Goal: Transaction & Acquisition: Book appointment/travel/reservation

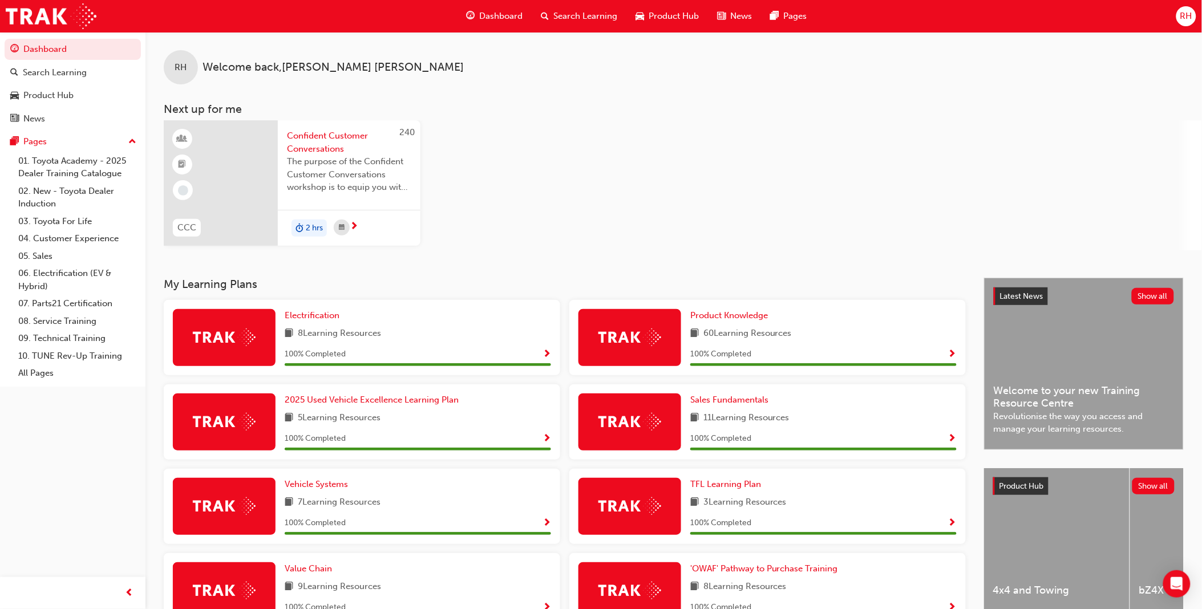
click at [580, 15] on span "Search Learning" at bounding box center [586, 16] width 64 height 13
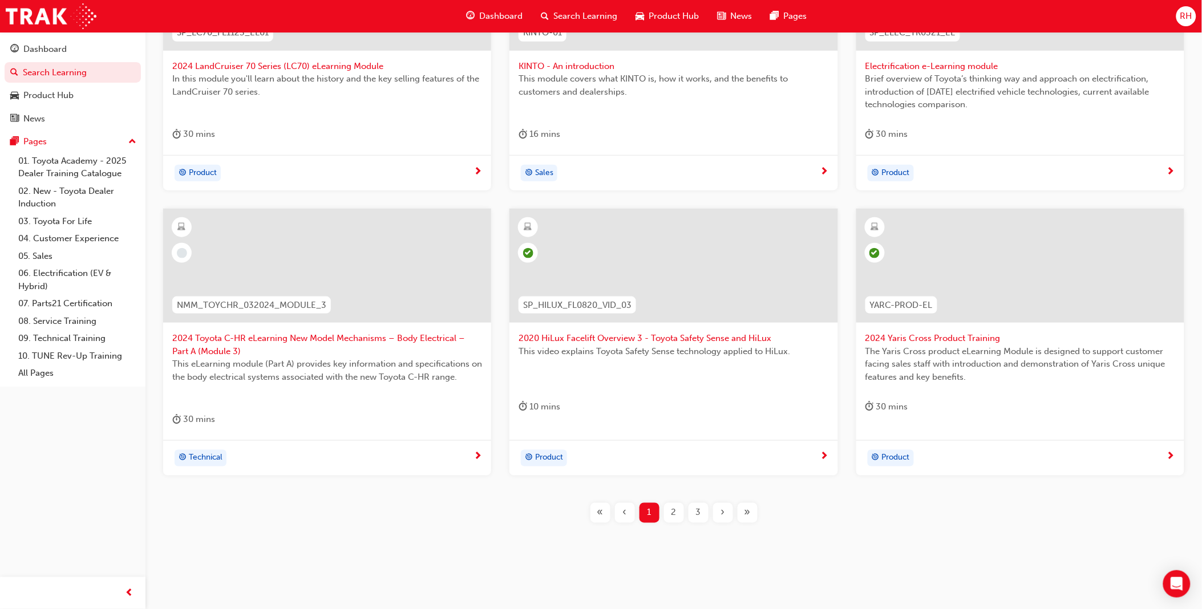
scroll to position [334, 0]
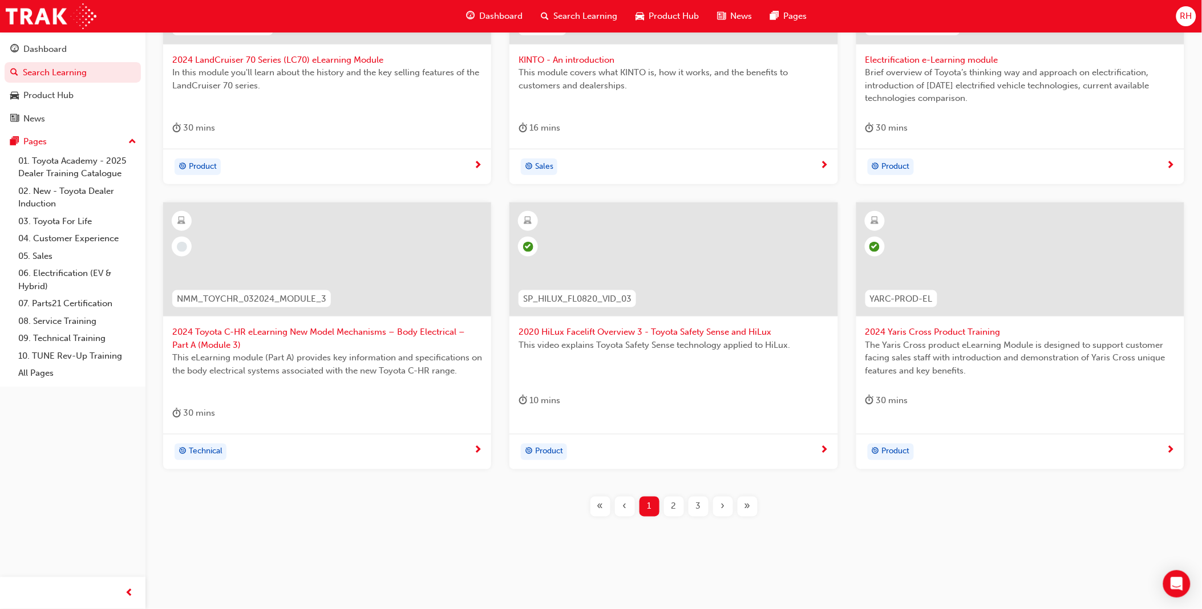
click at [674, 509] on span "2" at bounding box center [674, 506] width 5 height 13
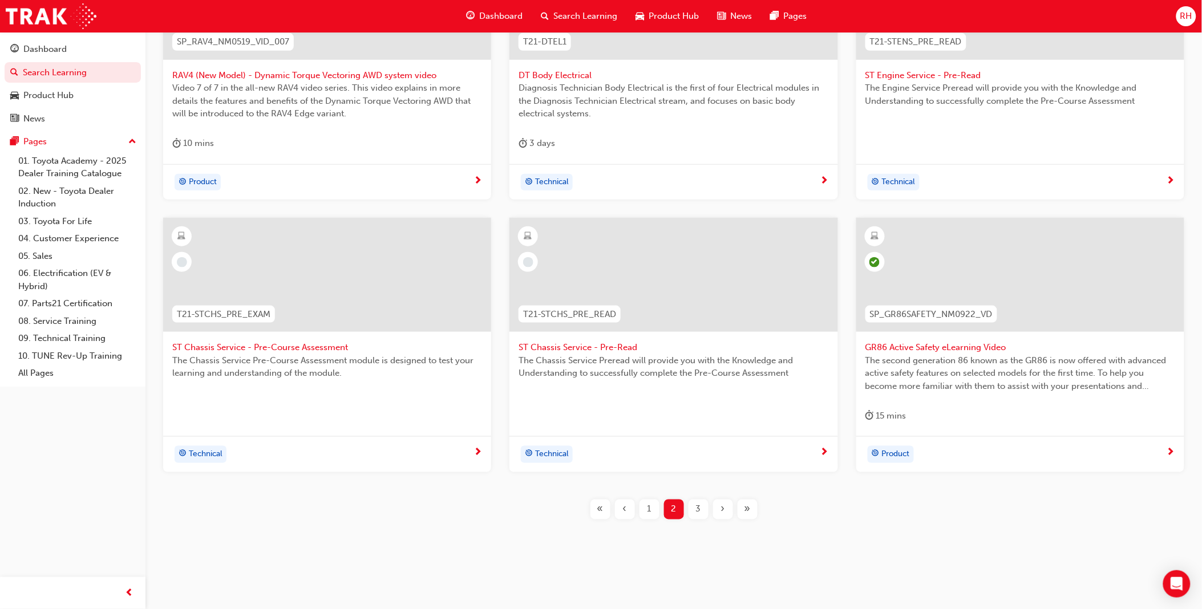
scroll to position [321, 0]
click at [700, 507] on span "3" at bounding box center [698, 507] width 5 height 13
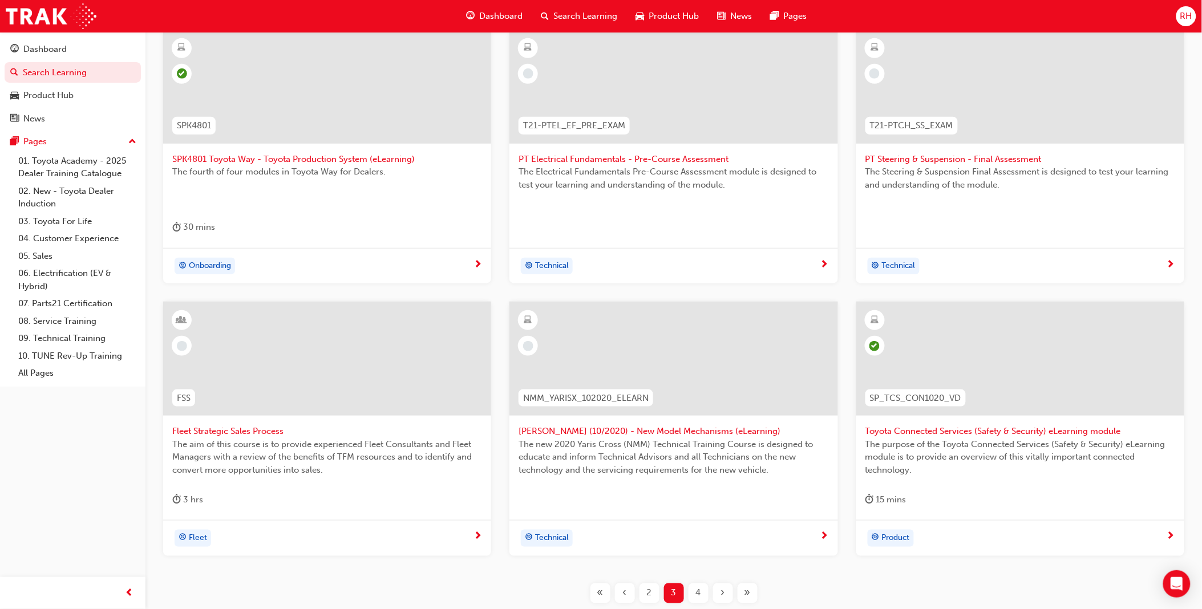
scroll to position [321, 0]
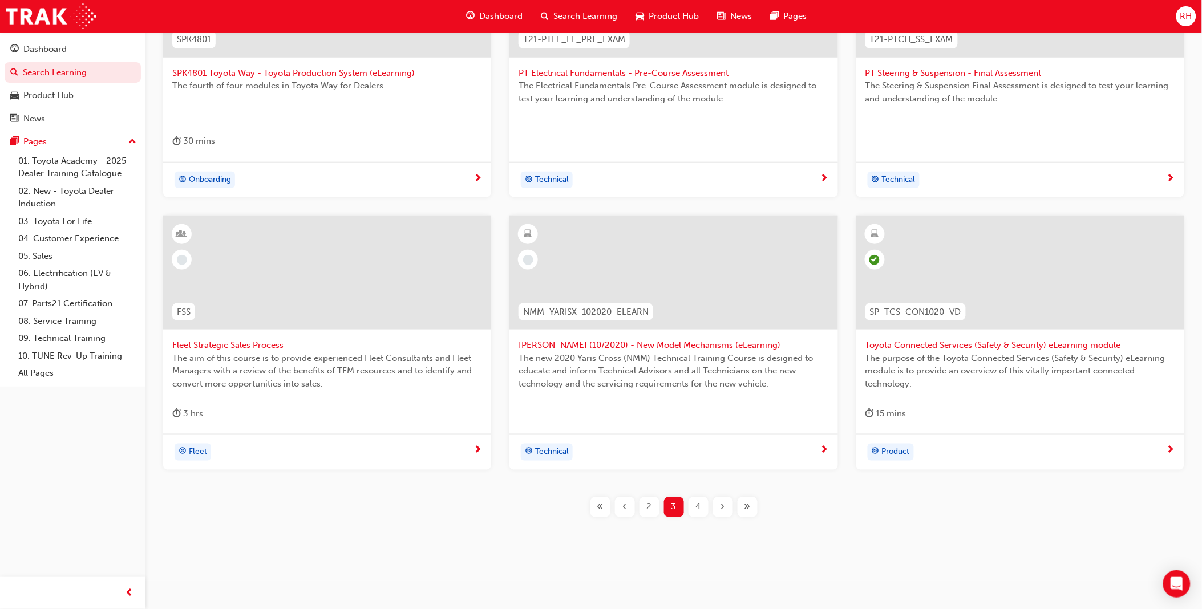
click at [696, 511] on span "4" at bounding box center [698, 507] width 5 height 13
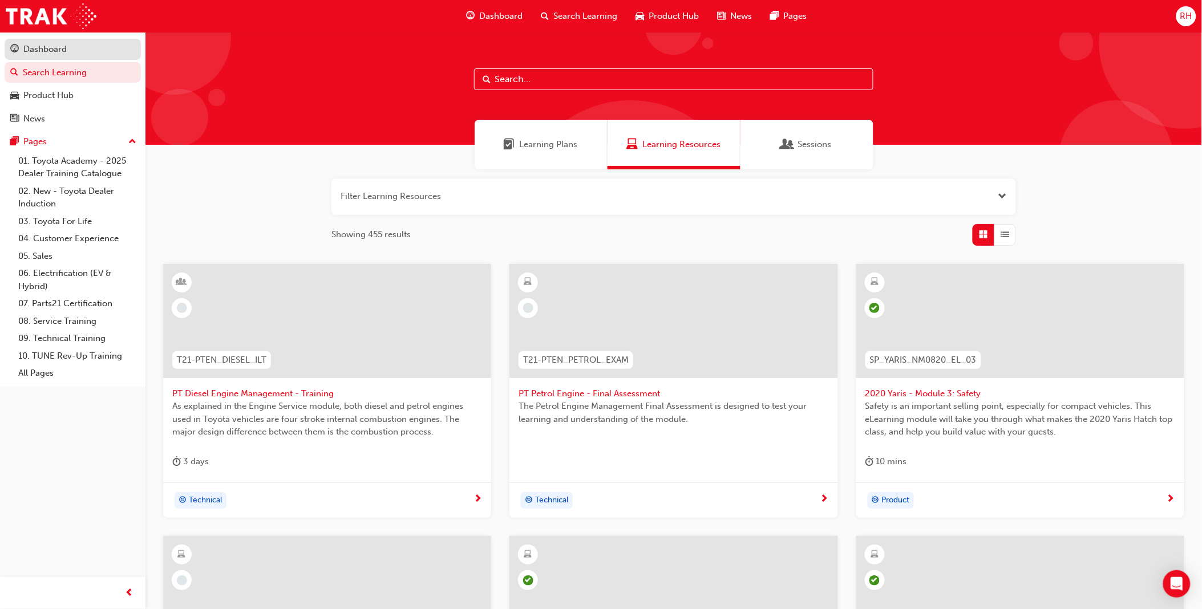
click at [45, 51] on div "Dashboard" at bounding box center [44, 49] width 43 height 13
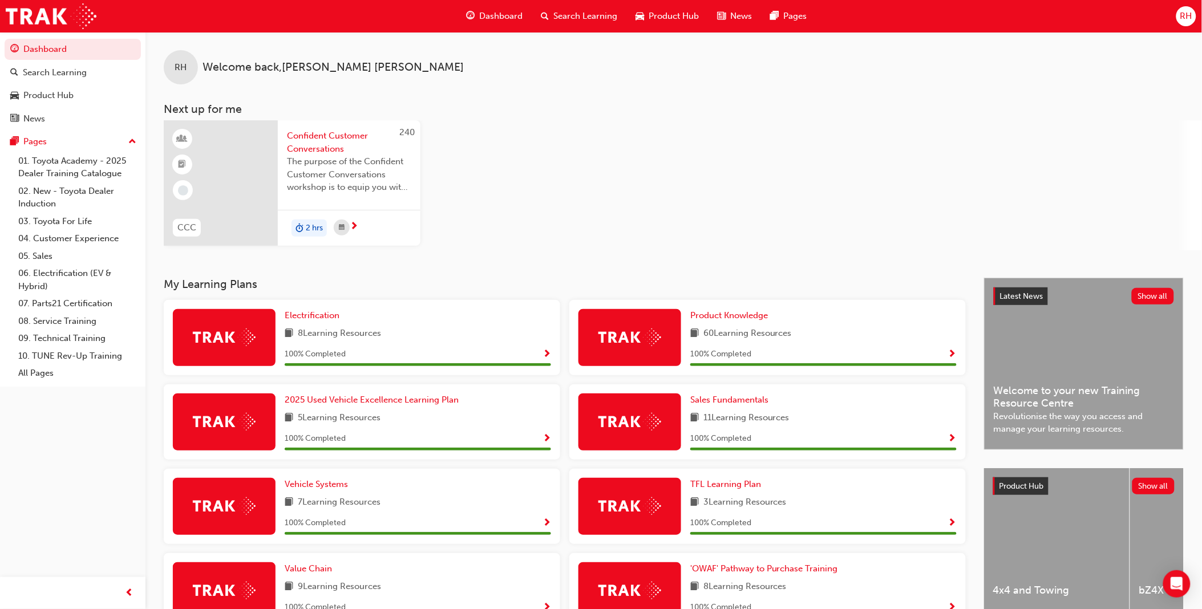
click at [354, 225] on span "next-icon" at bounding box center [354, 227] width 9 height 10
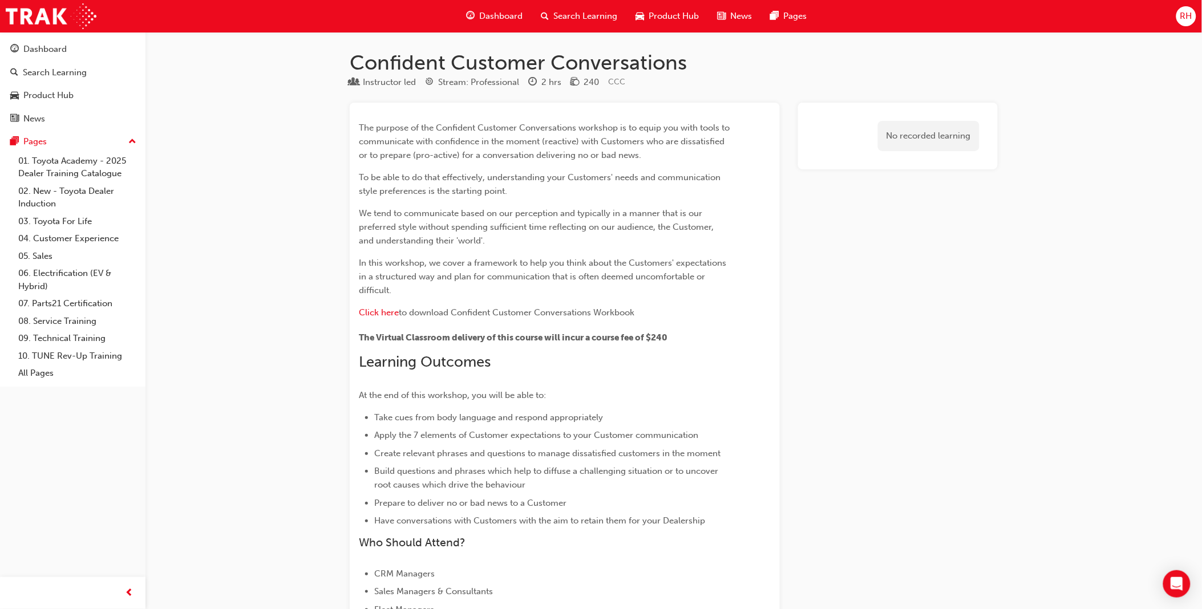
click at [498, 13] on span "Dashboard" at bounding box center [500, 16] width 43 height 13
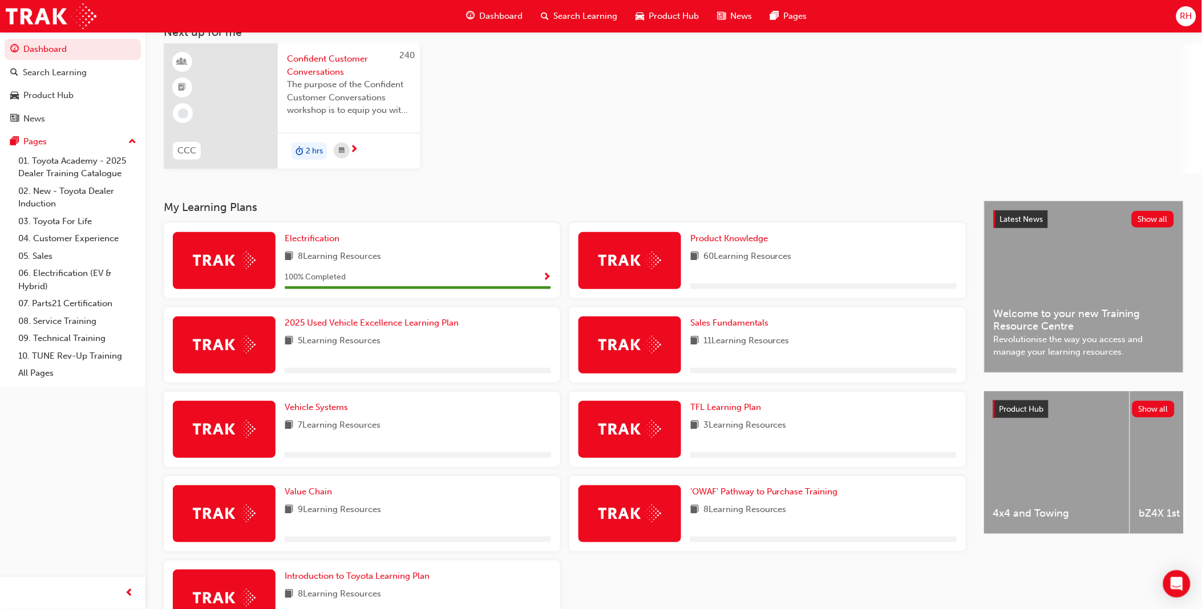
scroll to position [143, 0]
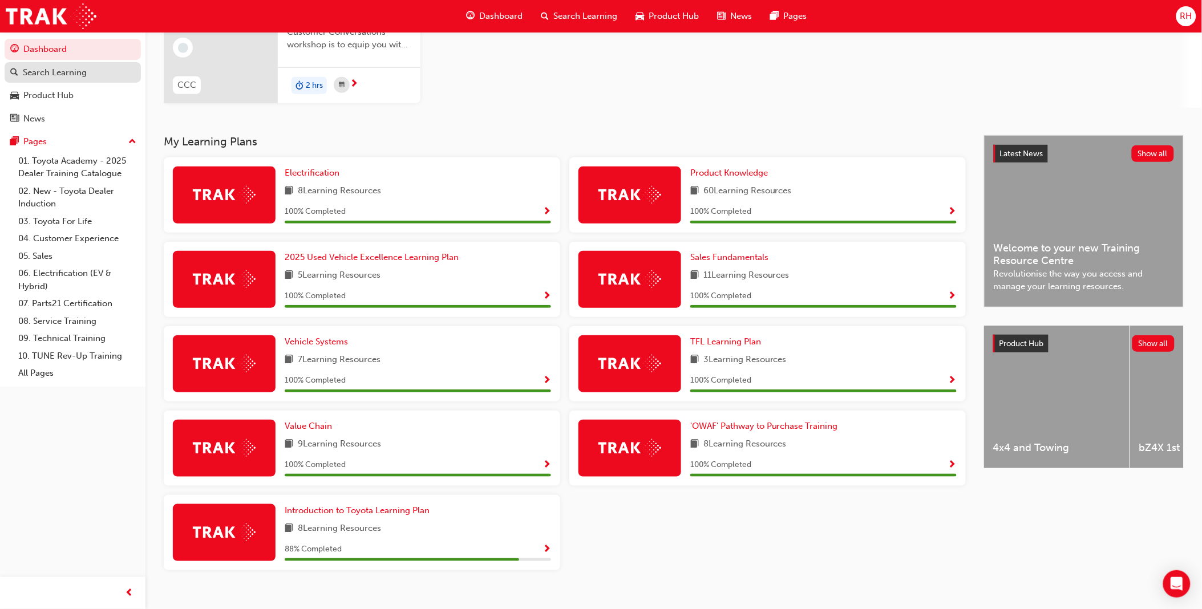
click at [82, 74] on div "Search Learning" at bounding box center [55, 72] width 64 height 13
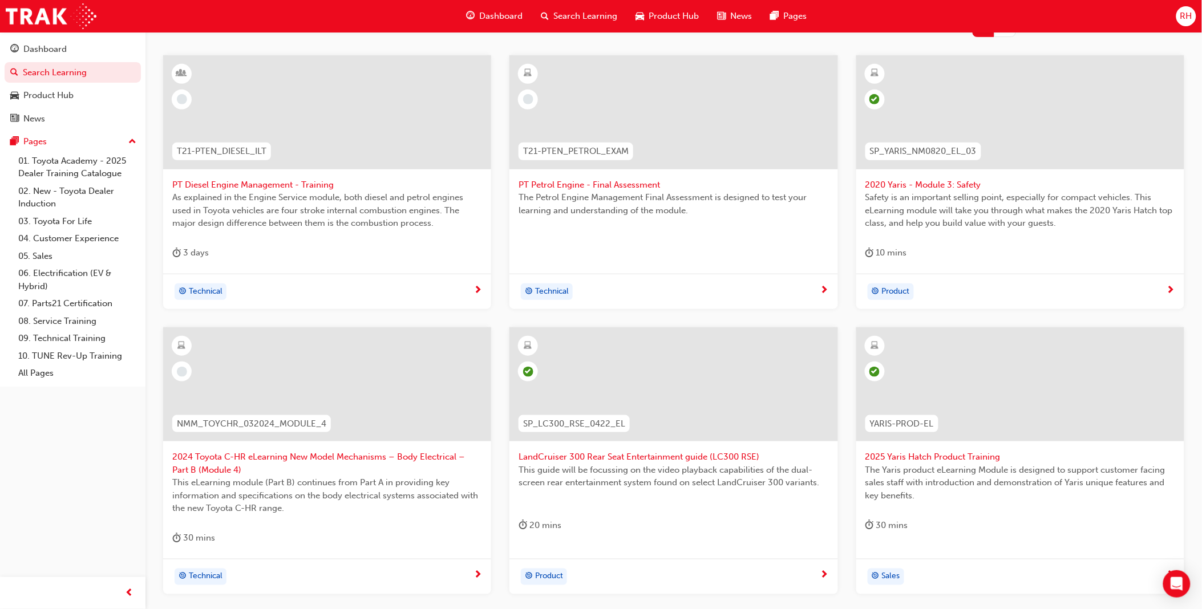
scroll to position [334, 0]
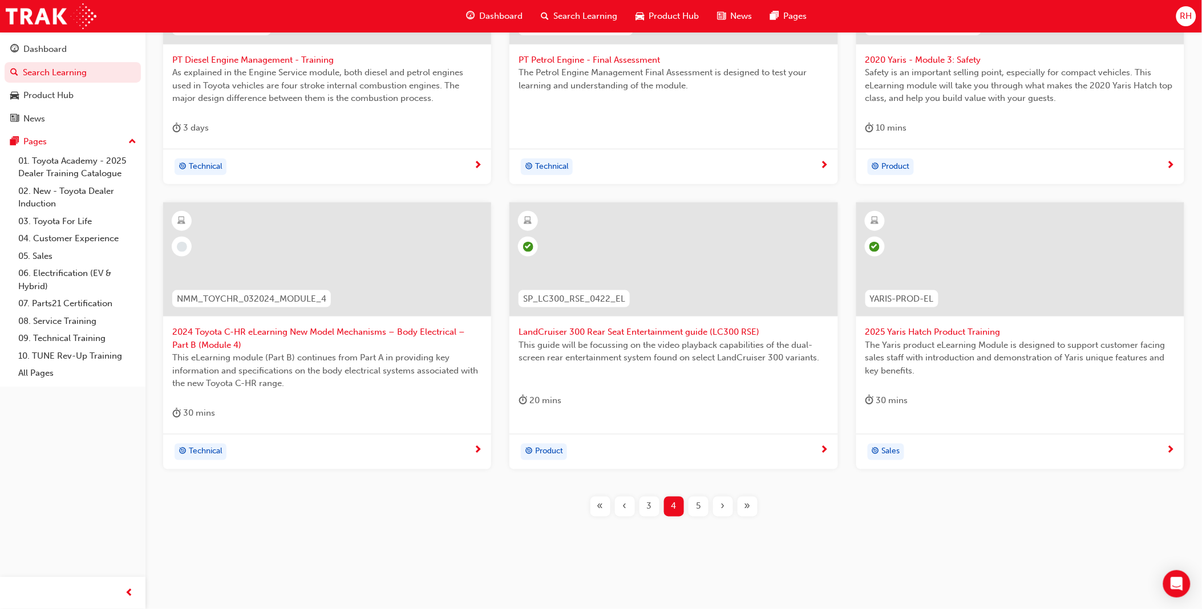
click at [648, 508] on span "3" at bounding box center [649, 506] width 5 height 13
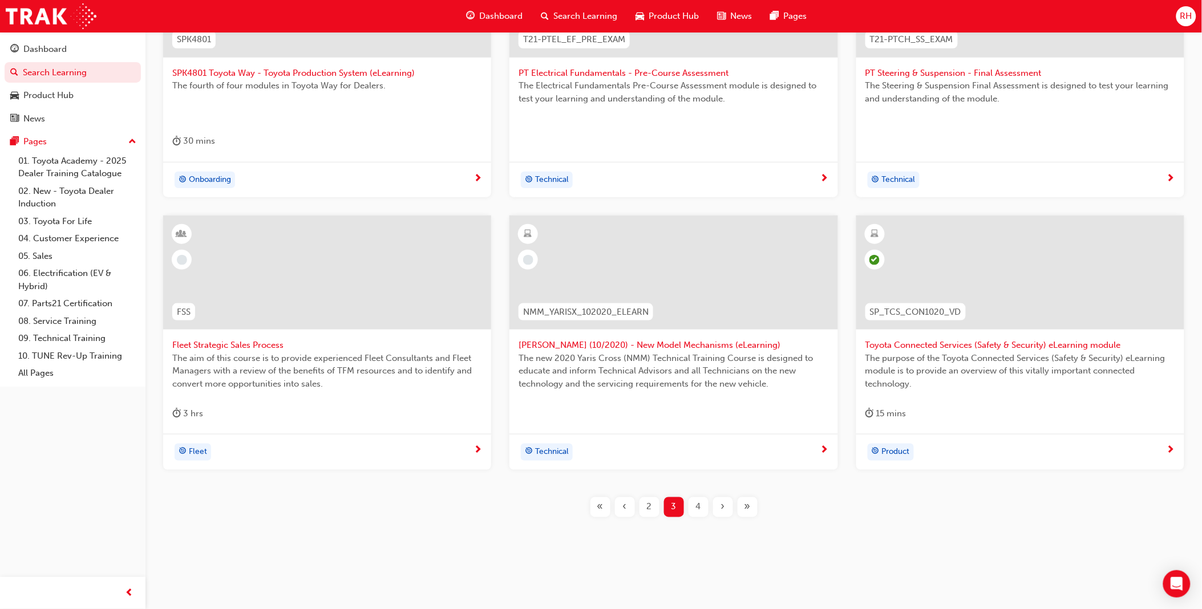
click at [625, 508] on span "‹" at bounding box center [625, 507] width 4 height 13
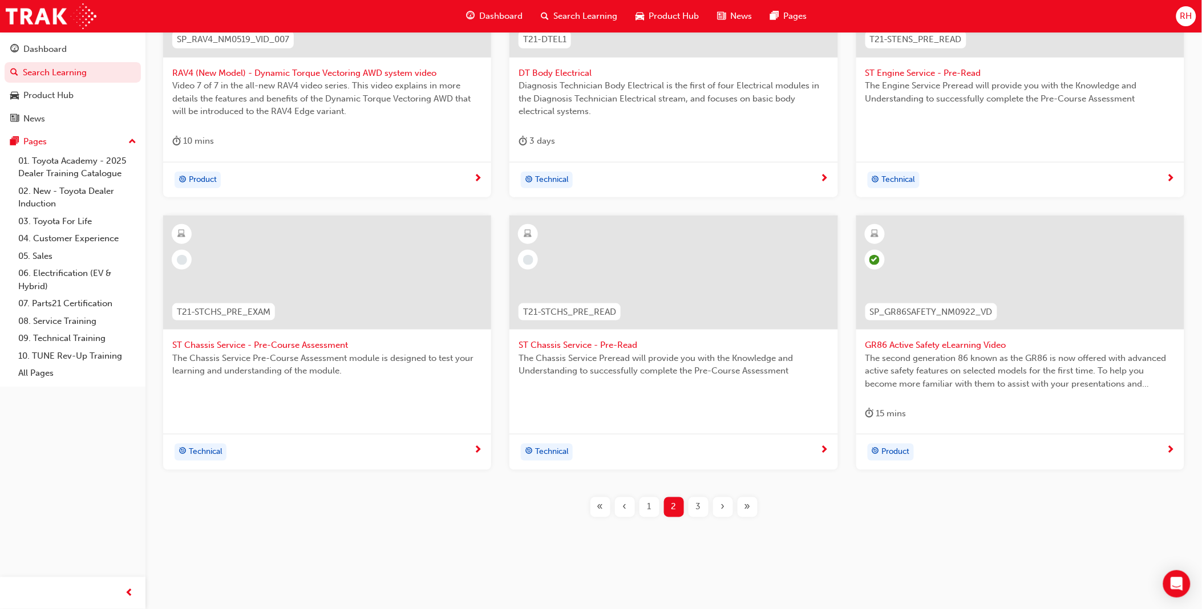
click at [648, 507] on span "1" at bounding box center [650, 507] width 4 height 13
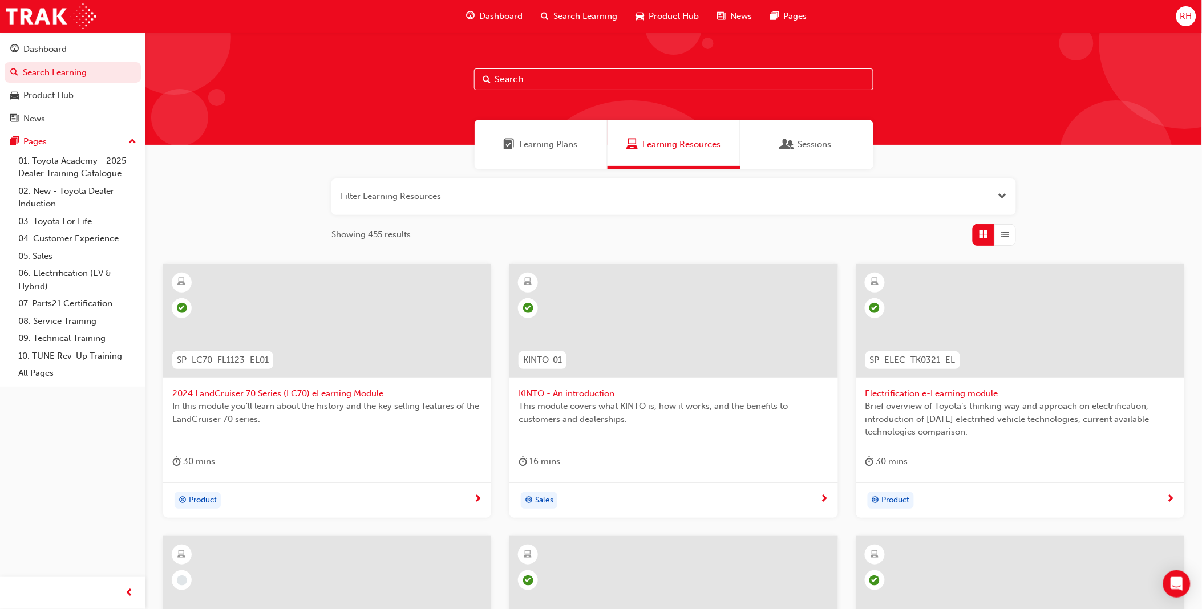
click at [557, 143] on span "Learning Plans" at bounding box center [549, 144] width 58 height 13
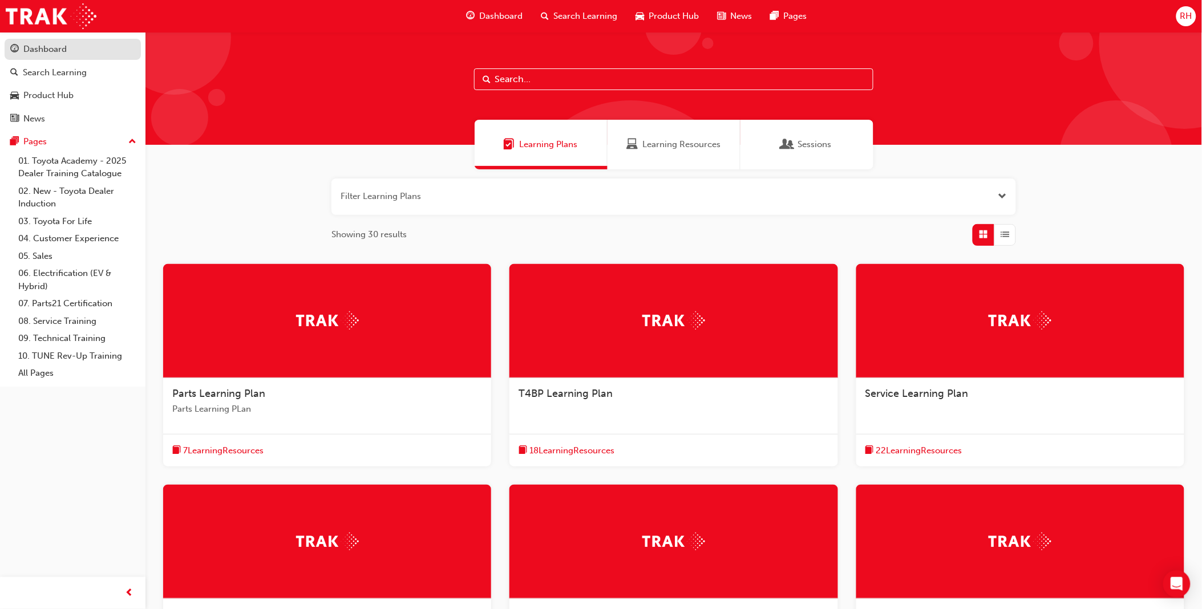
click at [53, 42] on div "Dashboard" at bounding box center [72, 49] width 125 height 14
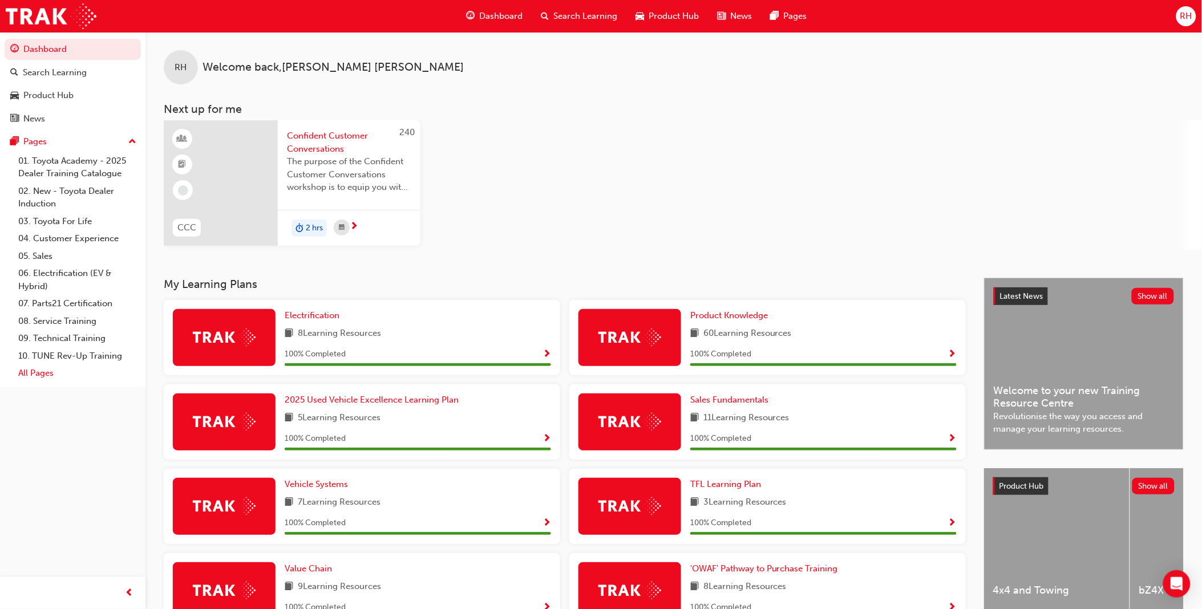
click at [38, 381] on link "All Pages" at bounding box center [77, 374] width 127 height 18
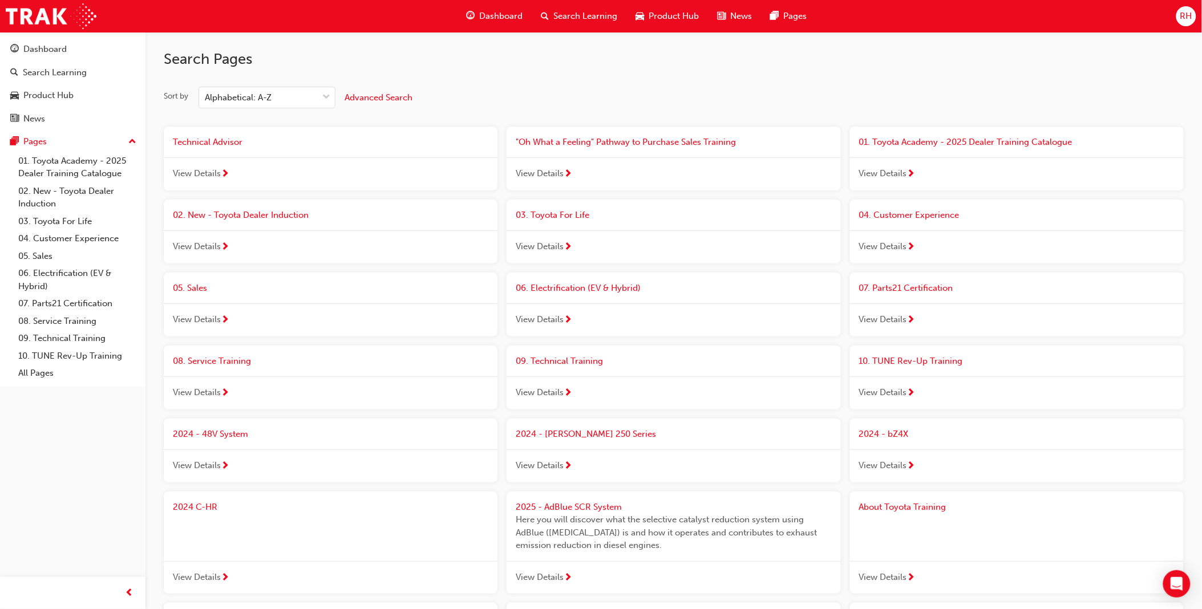
click at [43, 47] on div "Dashboard" at bounding box center [44, 49] width 43 height 13
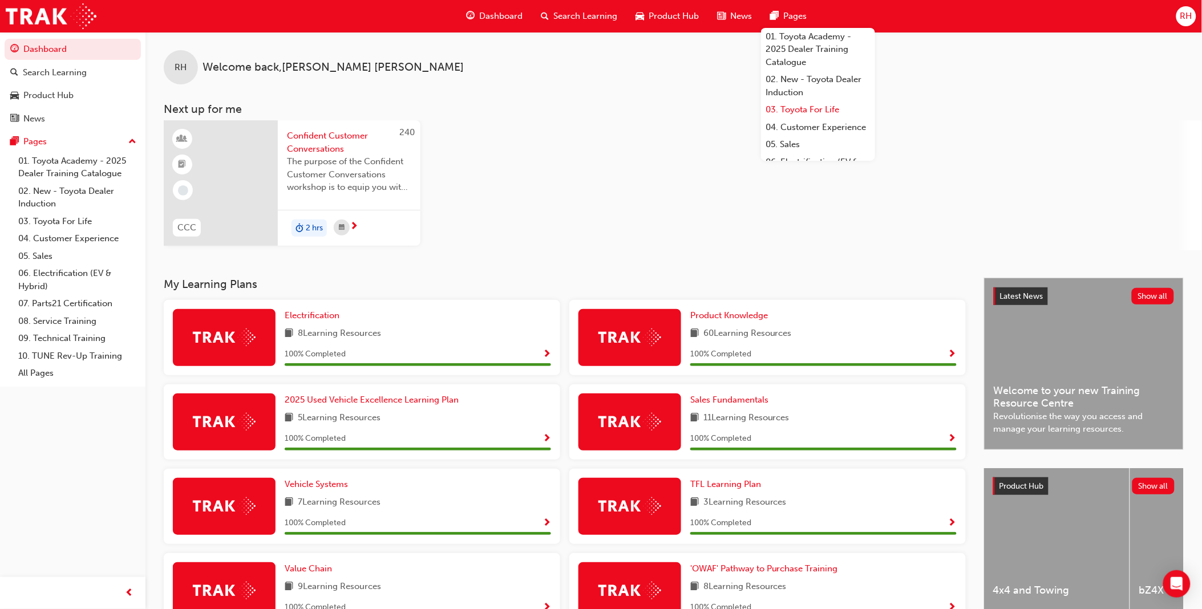
click at [815, 111] on link "03. Toyota For Life" at bounding box center [818, 110] width 114 height 18
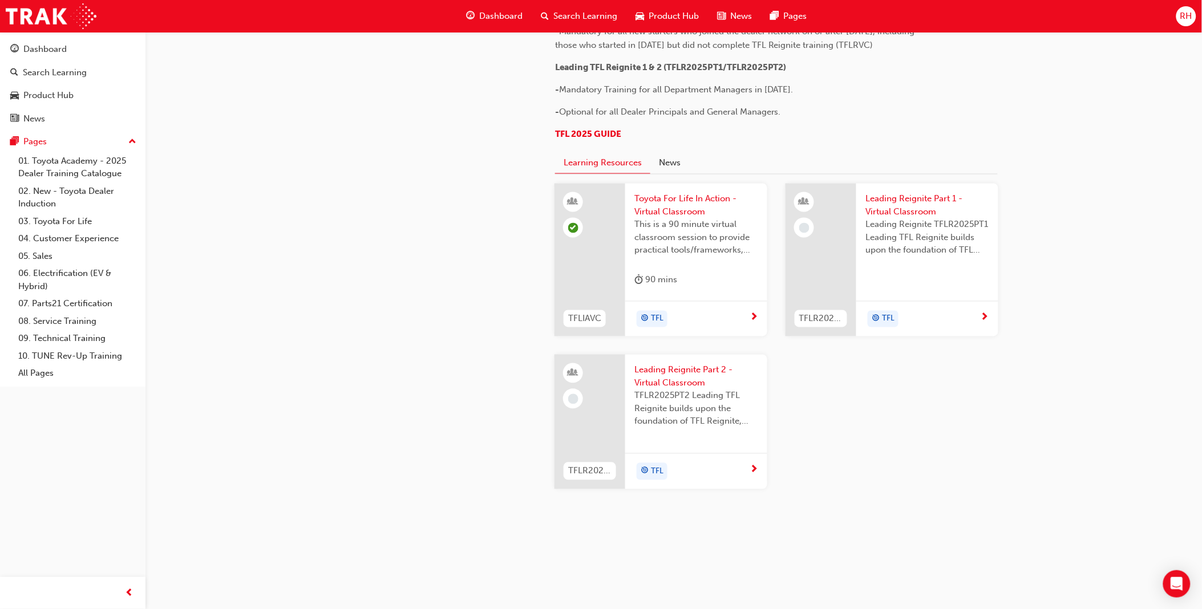
scroll to position [1091, 0]
click at [920, 219] on span "Leading Reignite Part 1 - Virtual Classroom" at bounding box center [928, 206] width 124 height 26
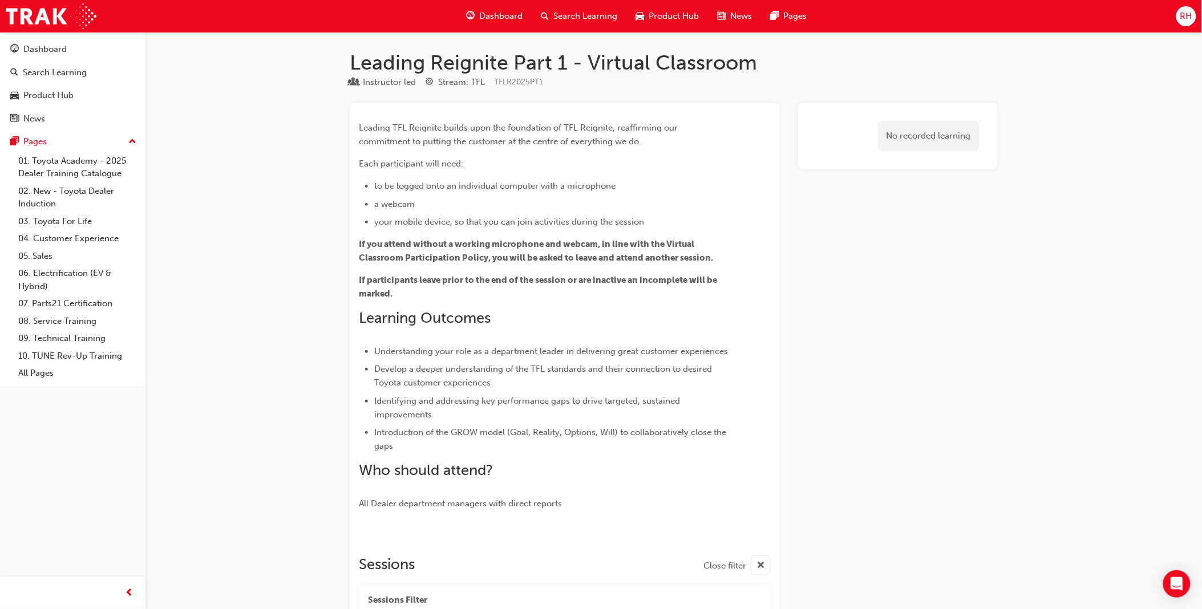
scroll to position [1091, 0]
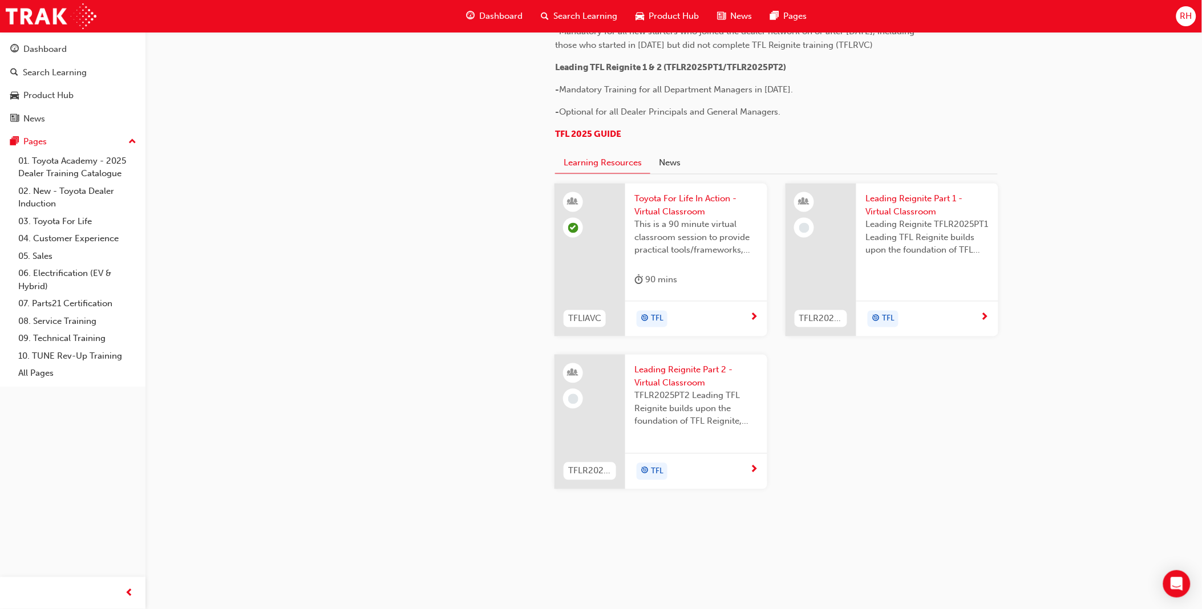
click at [678, 390] on span "Leading Reignite Part 2 - Virtual Classroom" at bounding box center [697, 377] width 124 height 26
click at [674, 174] on button "News" at bounding box center [670, 163] width 39 height 22
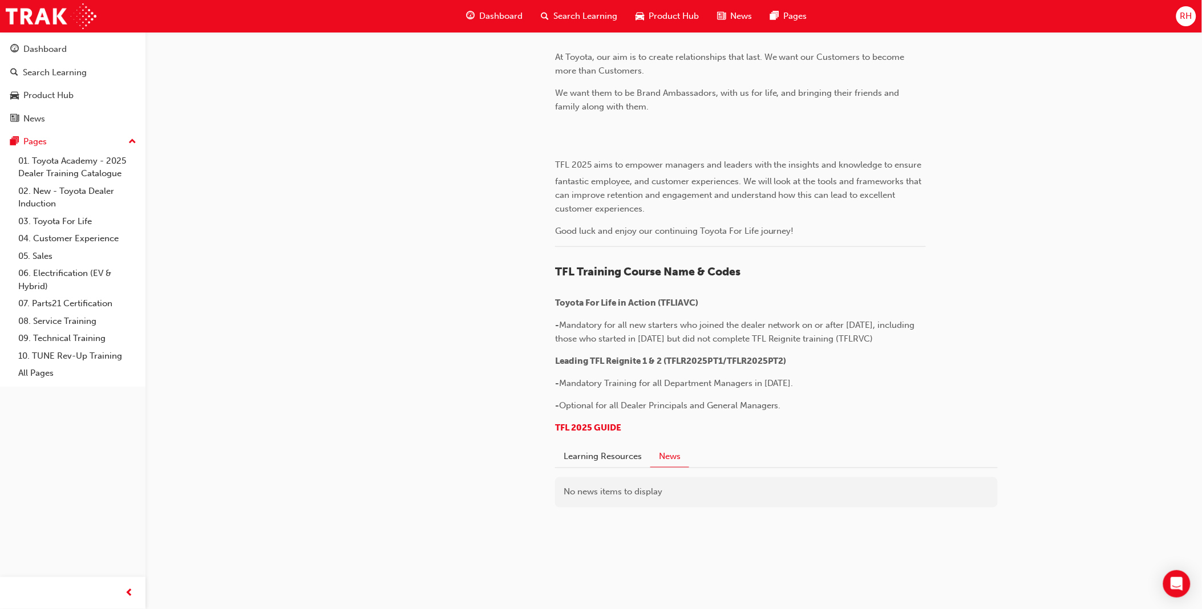
scroll to position [830, 0]
click at [599, 455] on button "Learning Resources" at bounding box center [602, 457] width 95 height 22
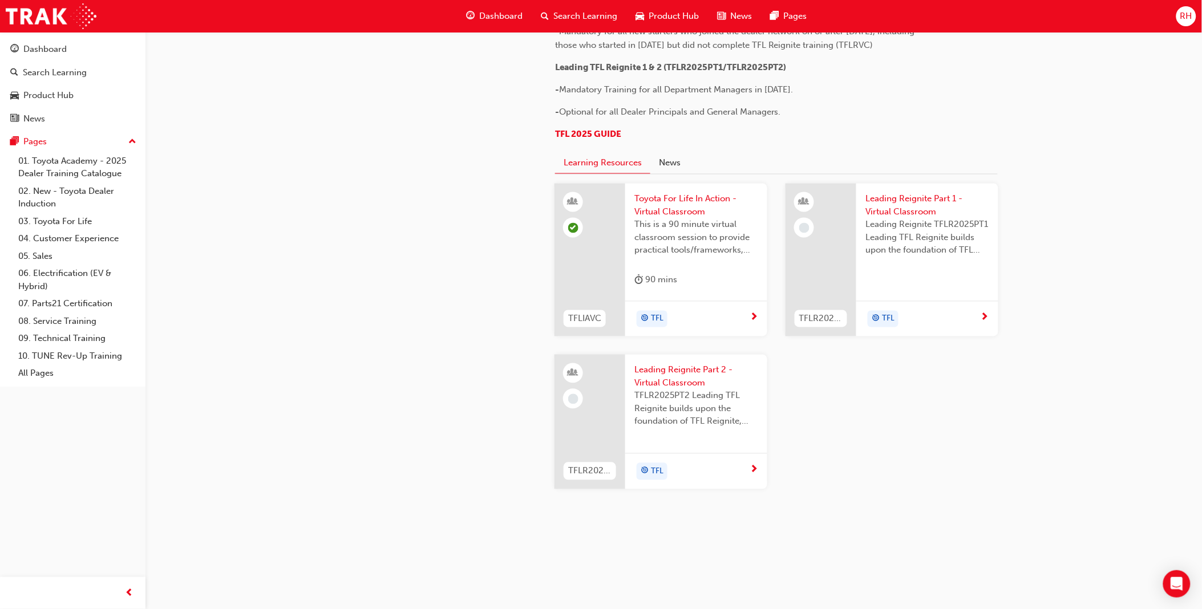
scroll to position [1083, 0]
click at [986, 324] on span "next-icon" at bounding box center [985, 318] width 9 height 10
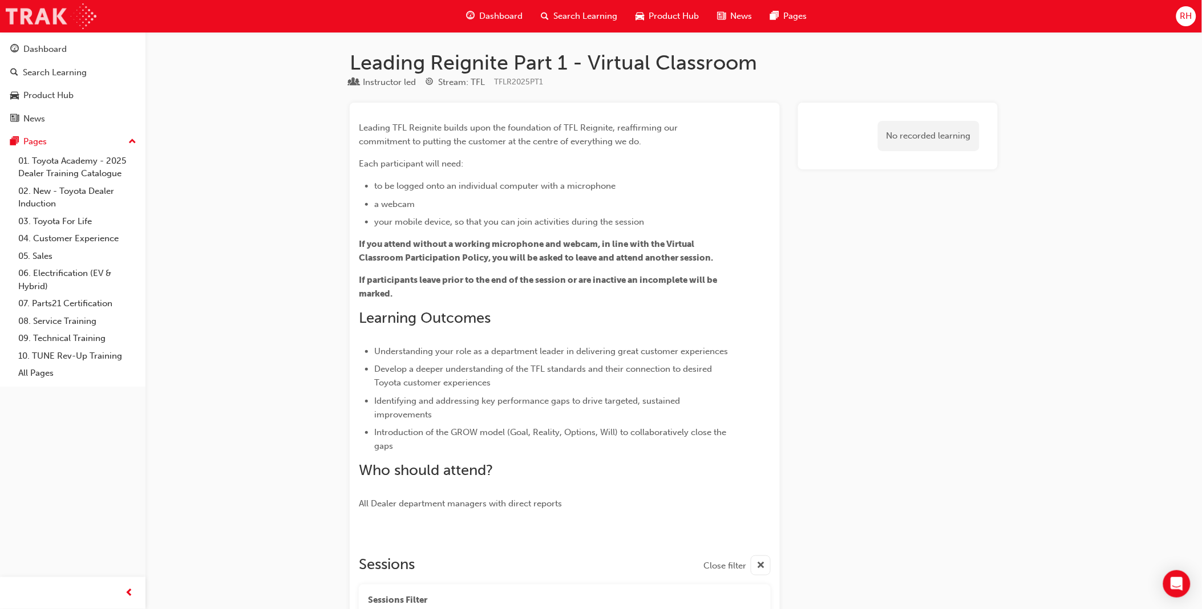
scroll to position [1083, 0]
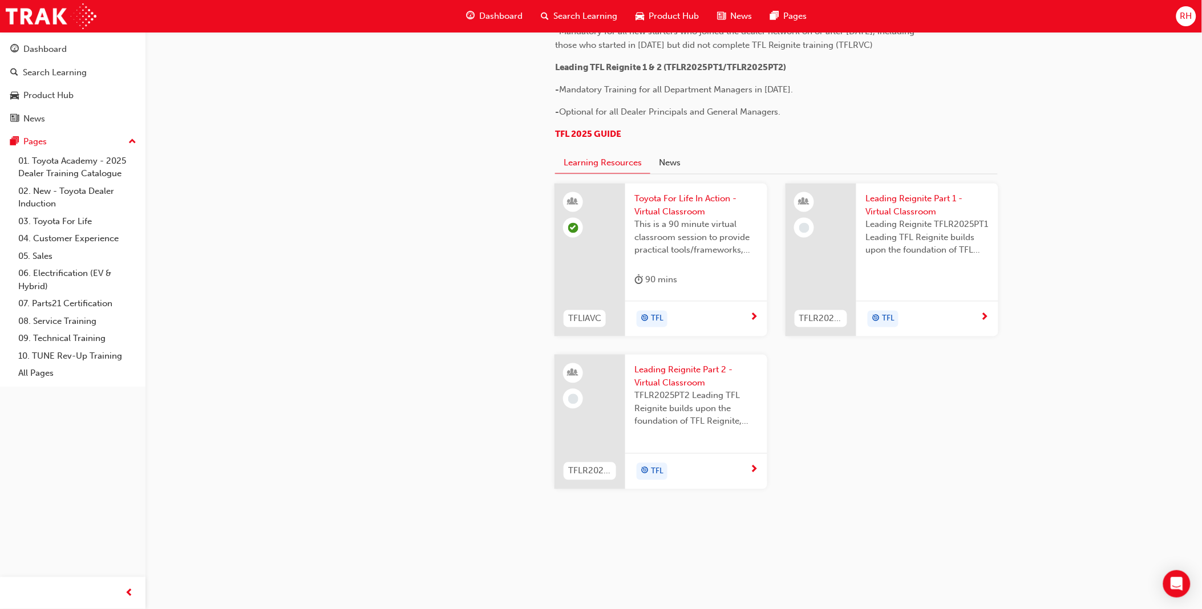
click at [752, 476] on span "next-icon" at bounding box center [754, 471] width 9 height 10
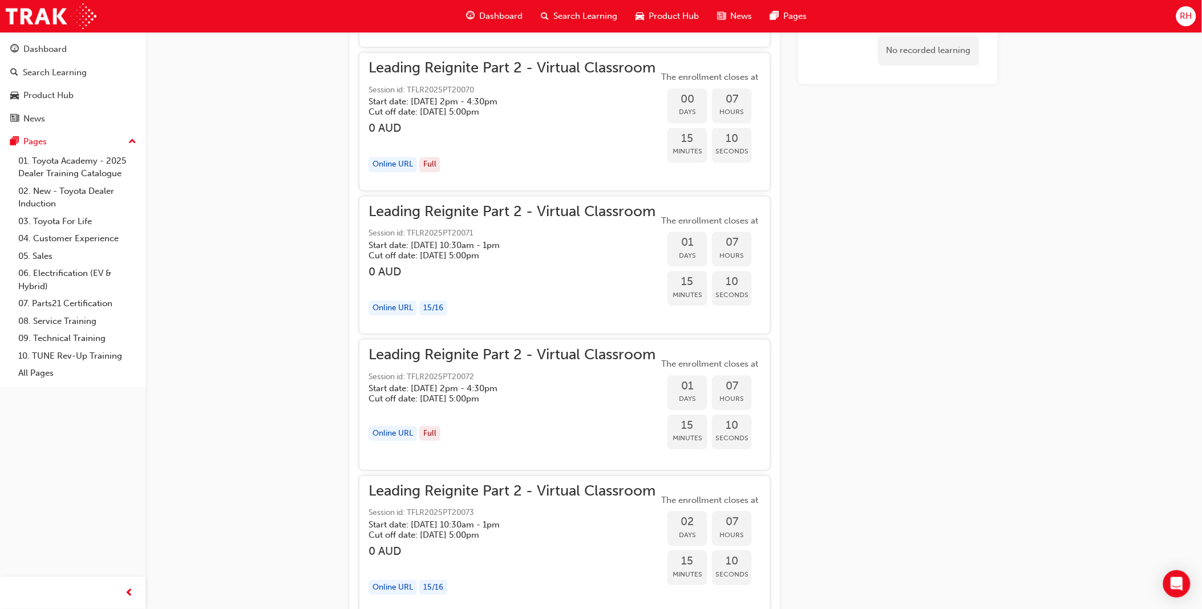
scroll to position [1000, 0]
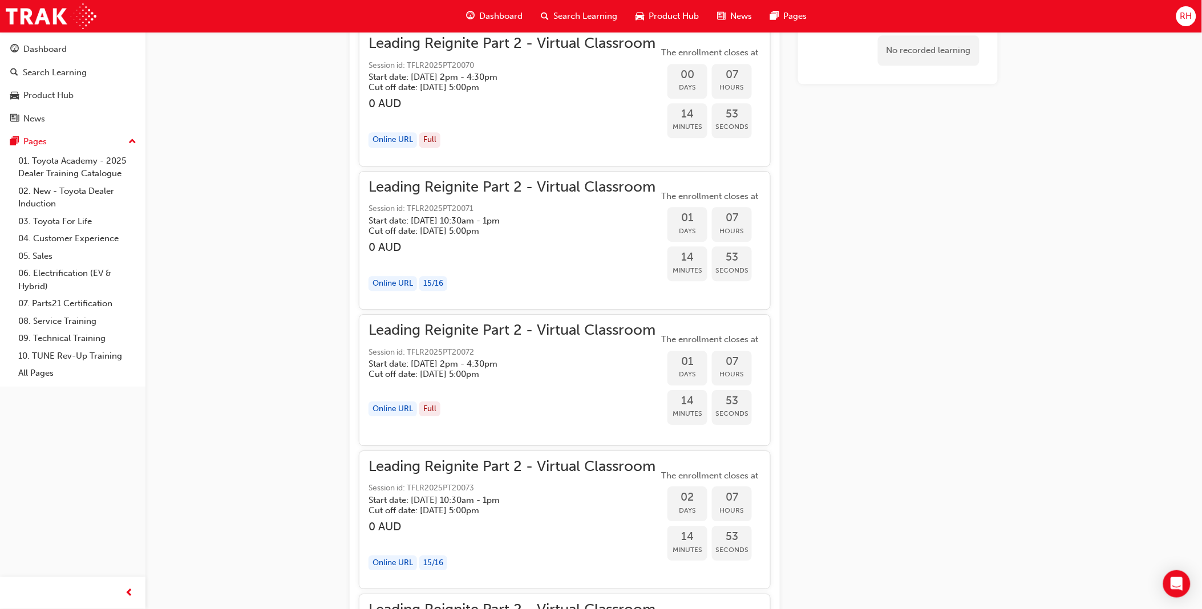
click at [431, 281] on div "15 / 16" at bounding box center [433, 283] width 28 height 15
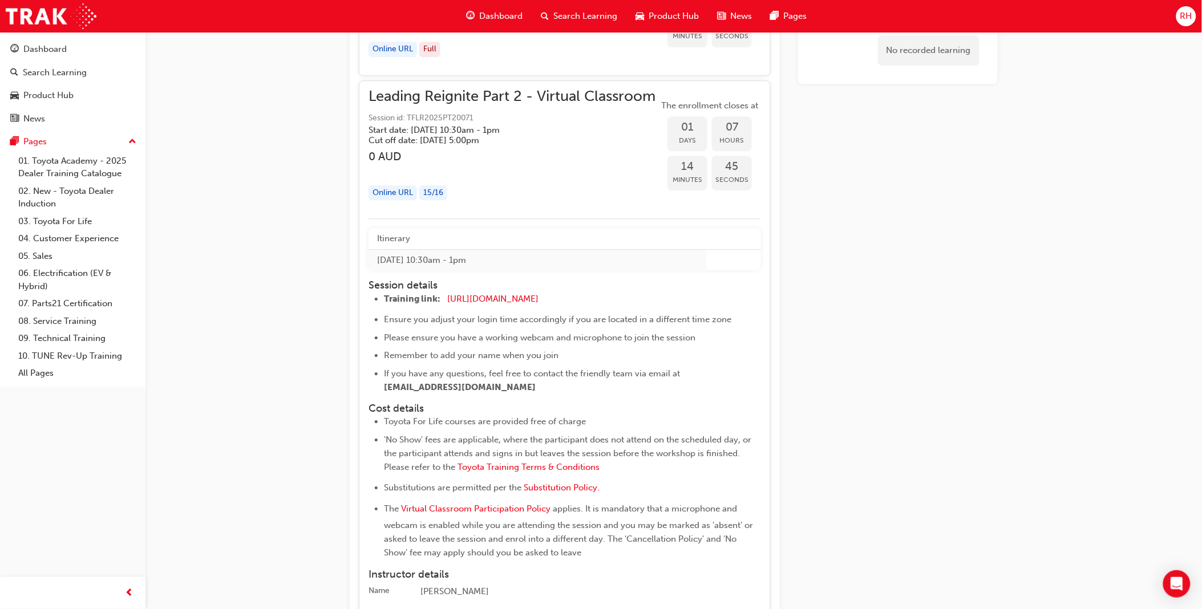
scroll to position [1059, 0]
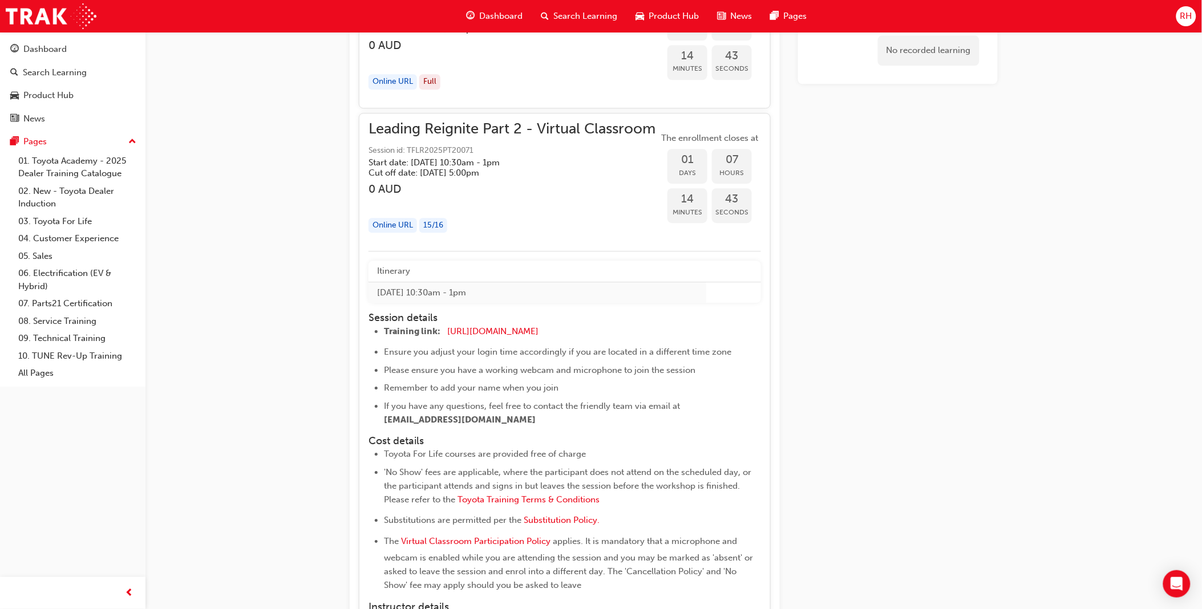
click at [386, 225] on div "Online URL" at bounding box center [393, 225] width 49 height 15
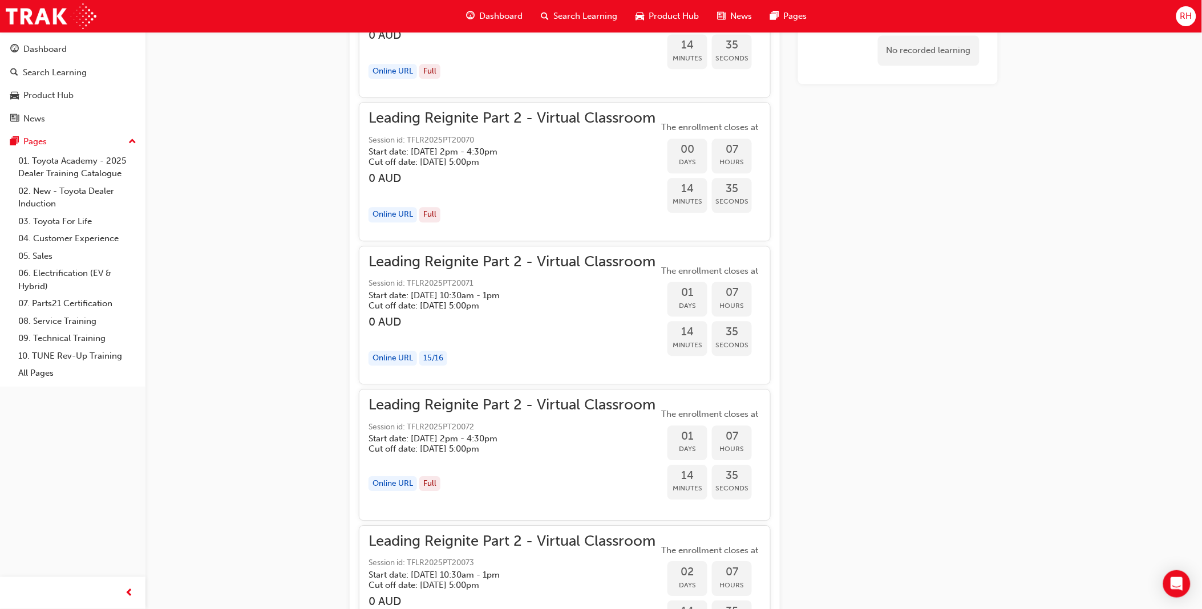
scroll to position [919, 0]
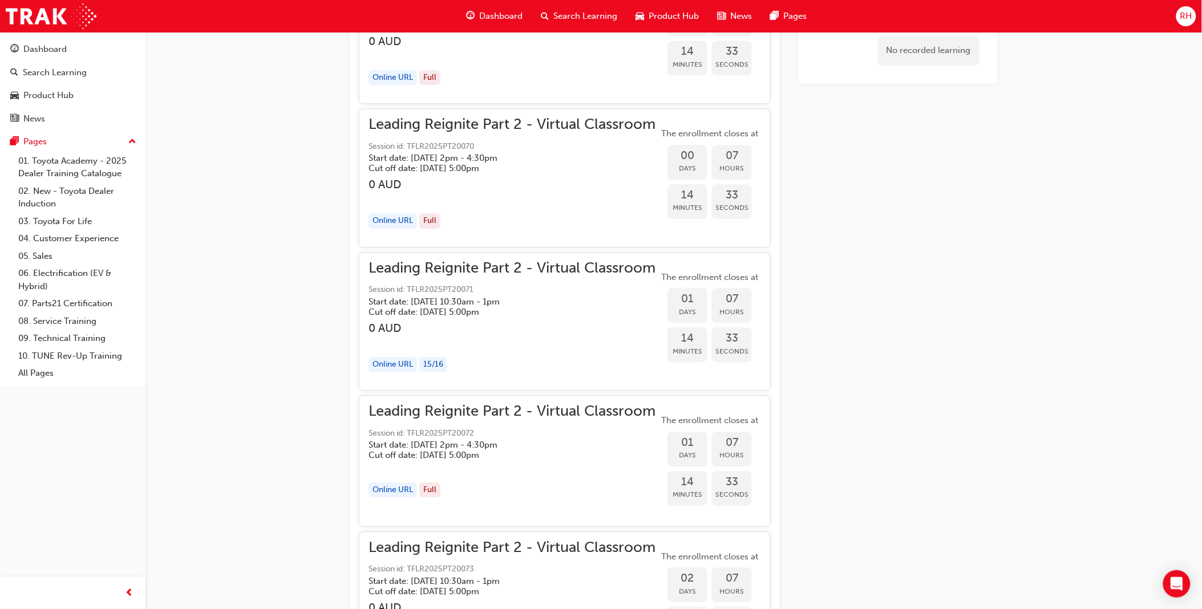
click at [511, 270] on span "Leading Reignite Part 2 - Virtual Classroom" at bounding box center [512, 268] width 287 height 13
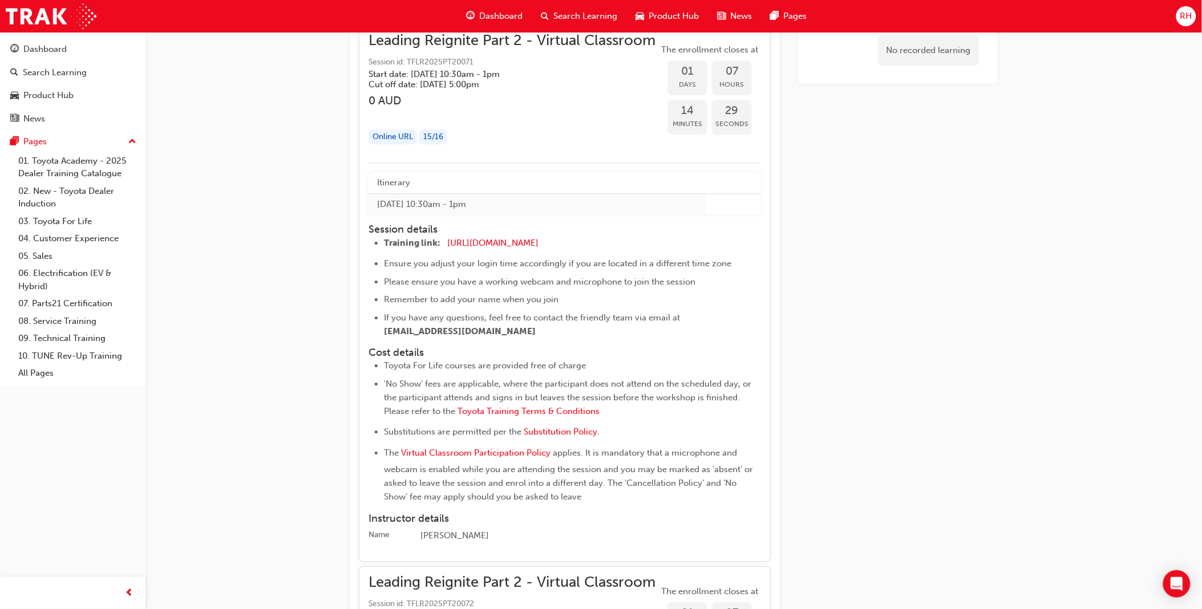
scroll to position [1114, 0]
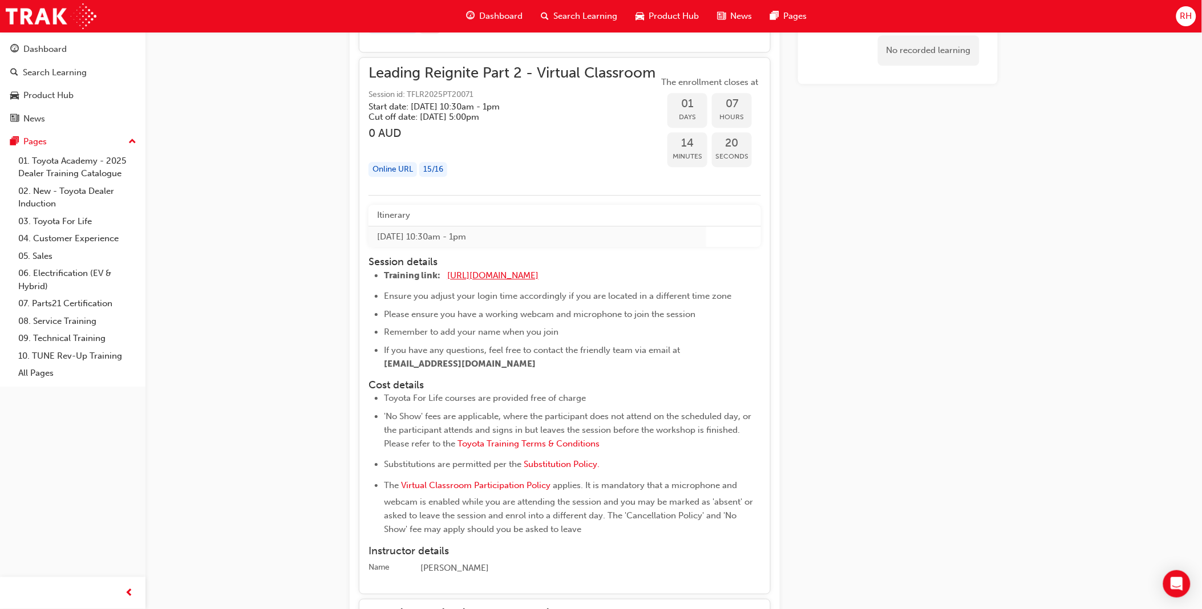
click at [528, 276] on span "[URL][DOMAIN_NAME]" at bounding box center [492, 275] width 91 height 10
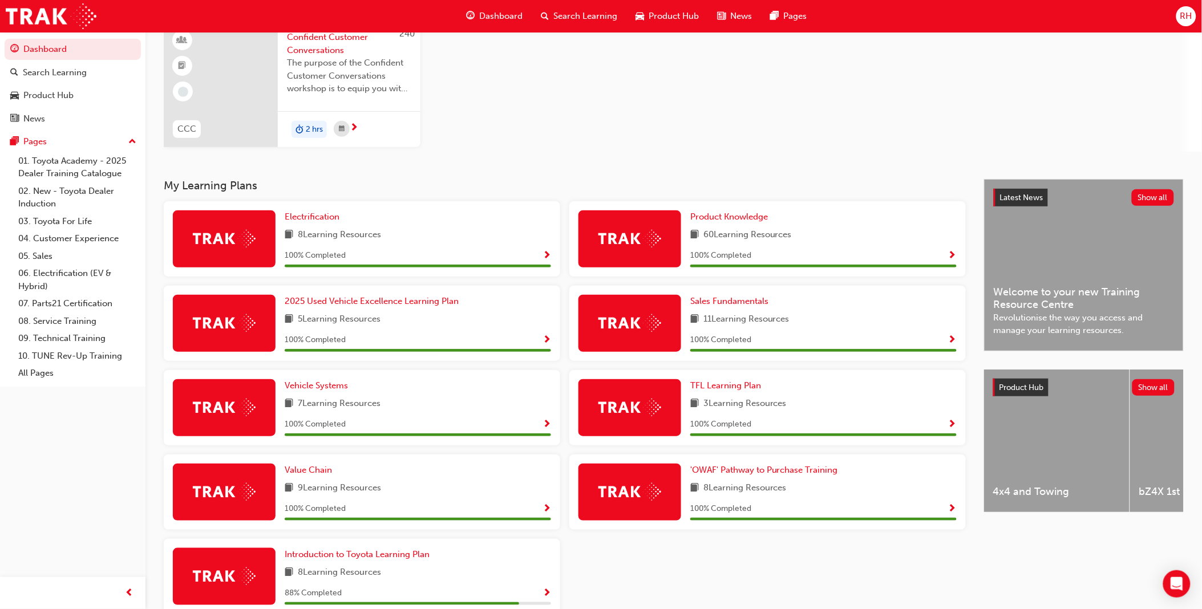
scroll to position [99, 0]
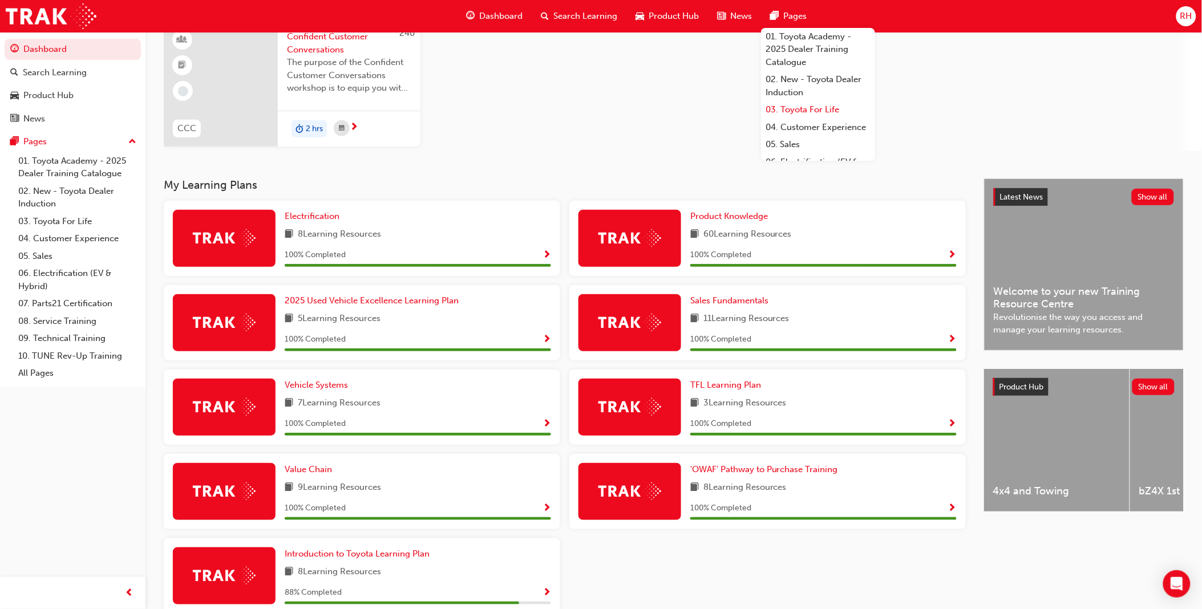
click at [814, 110] on link "03. Toyota For Life" at bounding box center [818, 110] width 114 height 18
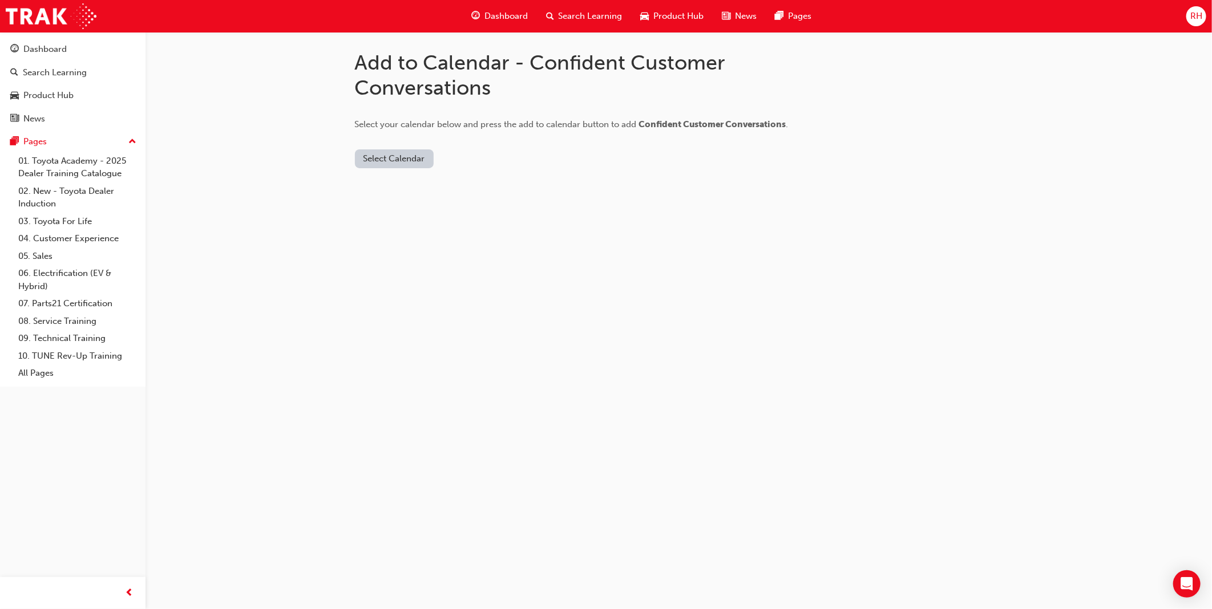
click at [403, 155] on button "Select Calendar" at bounding box center [394, 159] width 79 height 19
click at [401, 180] on div "Outlook.com" at bounding box center [395, 186] width 69 height 13
click at [649, 224] on div "Add to Calendar - Confident Customer Conversations Select your calendar below a…" at bounding box center [606, 304] width 1212 height 609
